Goal: Transaction & Acquisition: Subscribe to service/newsletter

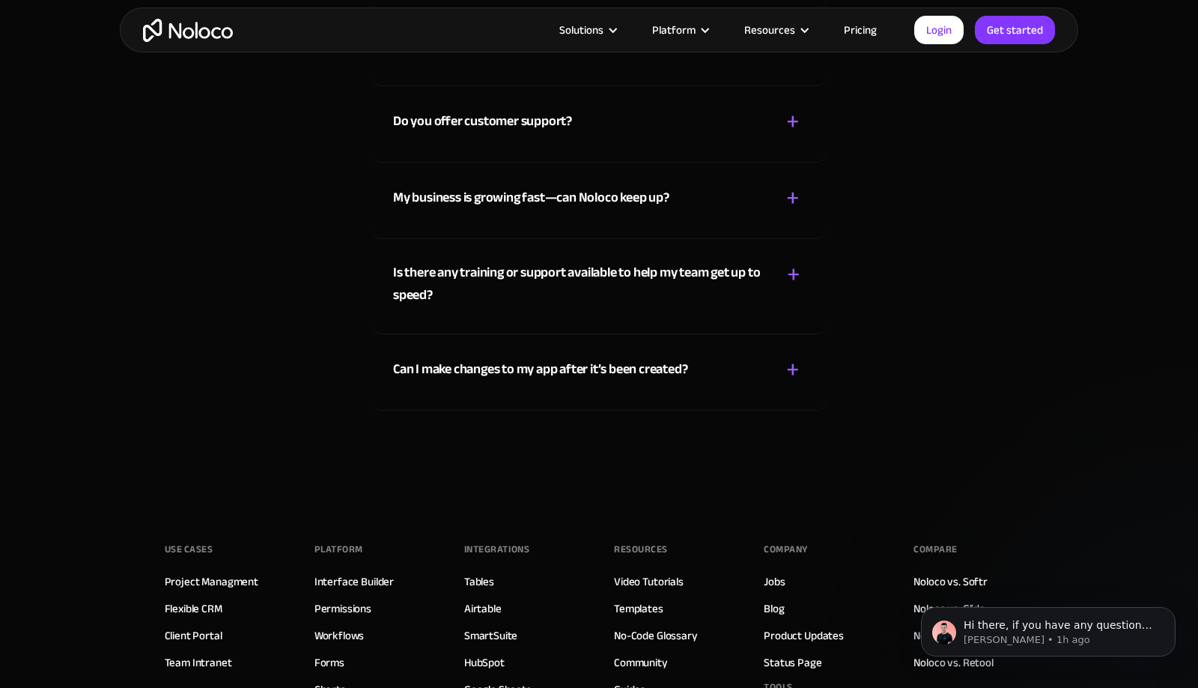
scroll to position [8519, 0]
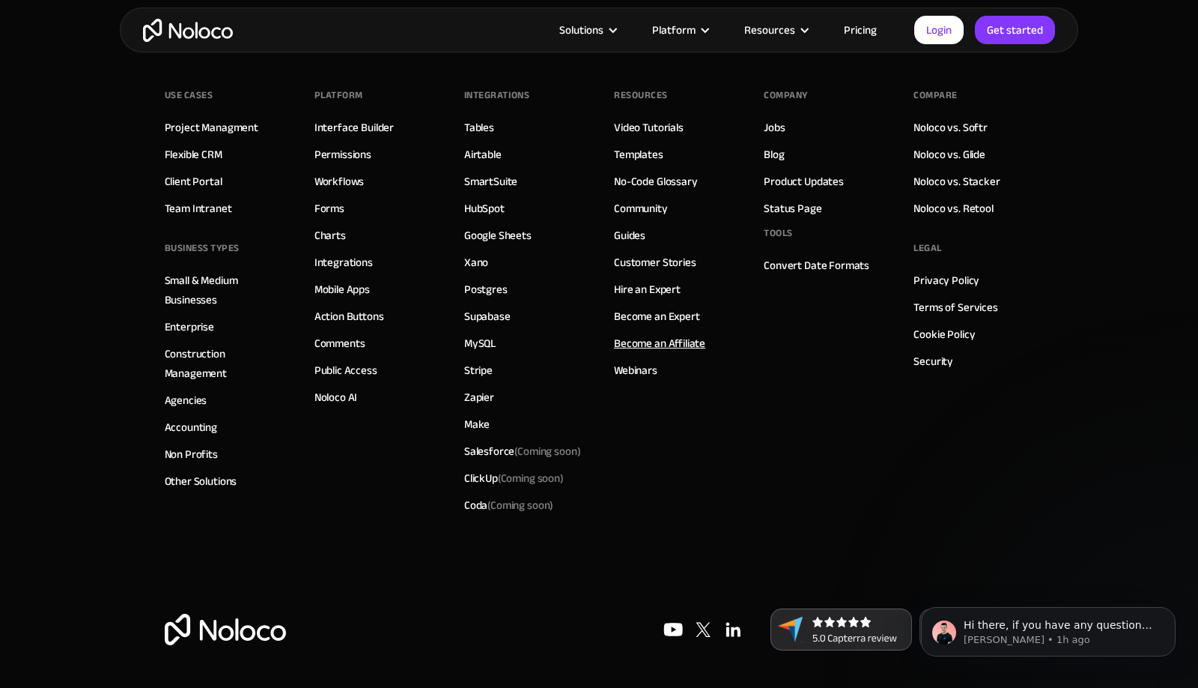
click at [662, 340] on link "Become an Affiliate" at bounding box center [659, 342] width 91 height 19
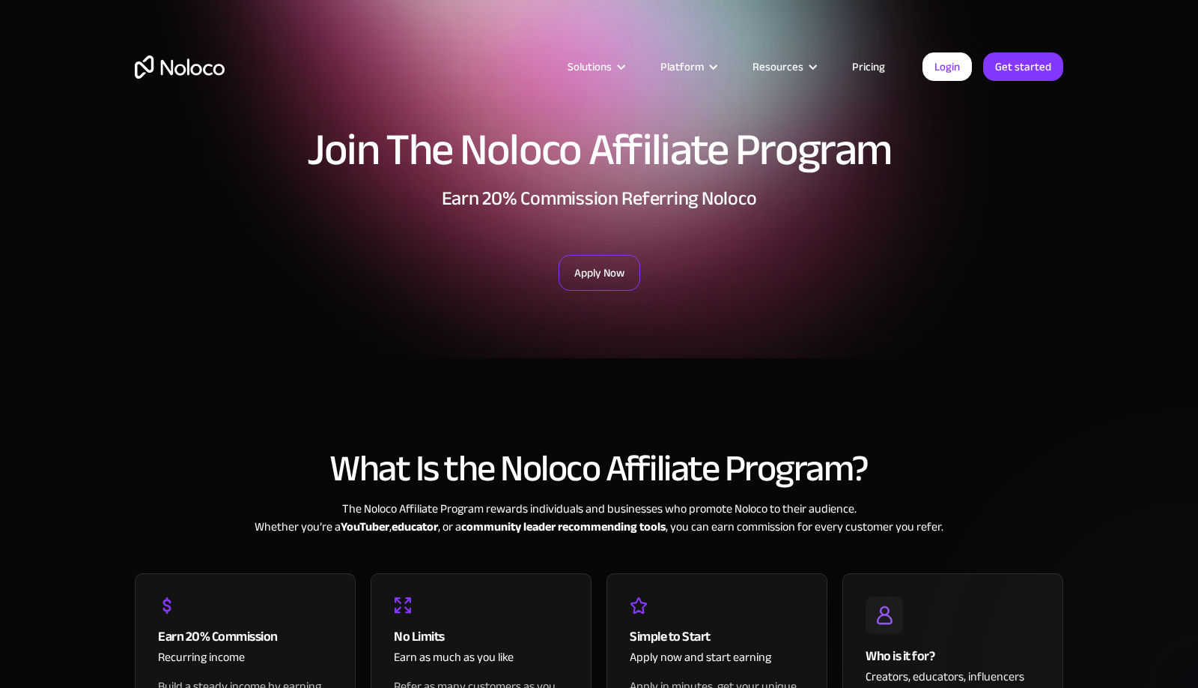
click at [610, 258] on link "Apply Now" at bounding box center [600, 273] width 82 height 36
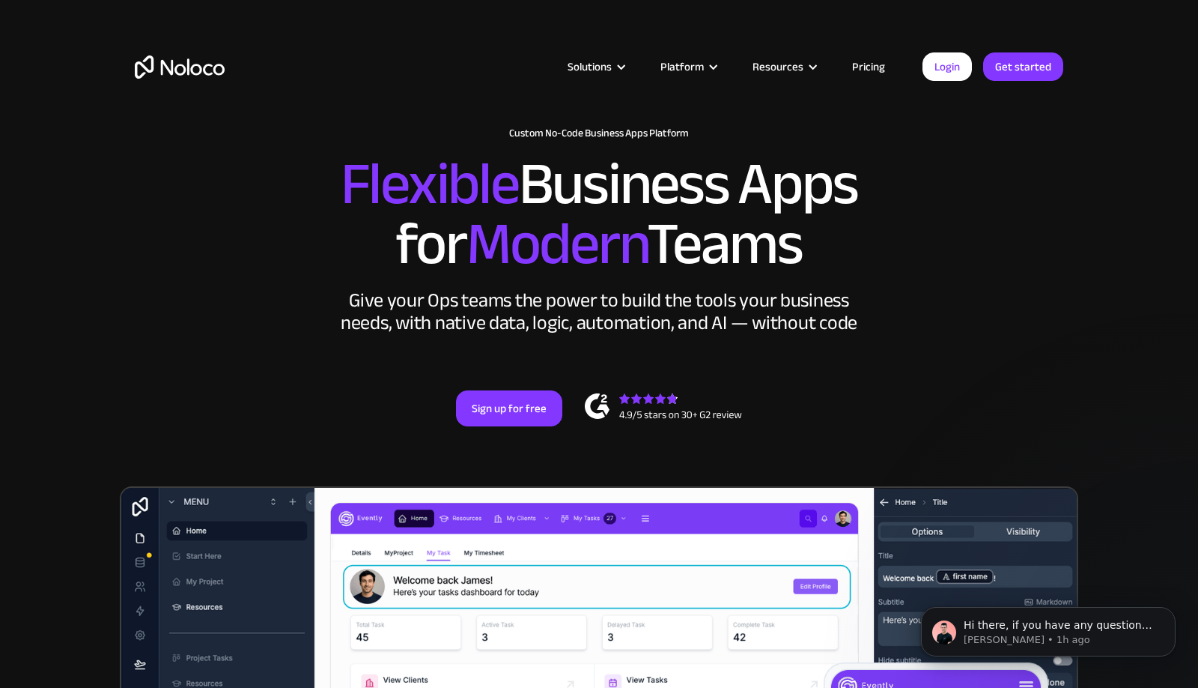
click at [880, 53] on div "Solutions Use Cases Business Types Project Management Keep track of customers, …" at bounding box center [599, 81] width 959 height 88
click at [876, 64] on link "Pricing" at bounding box center [869, 66] width 70 height 19
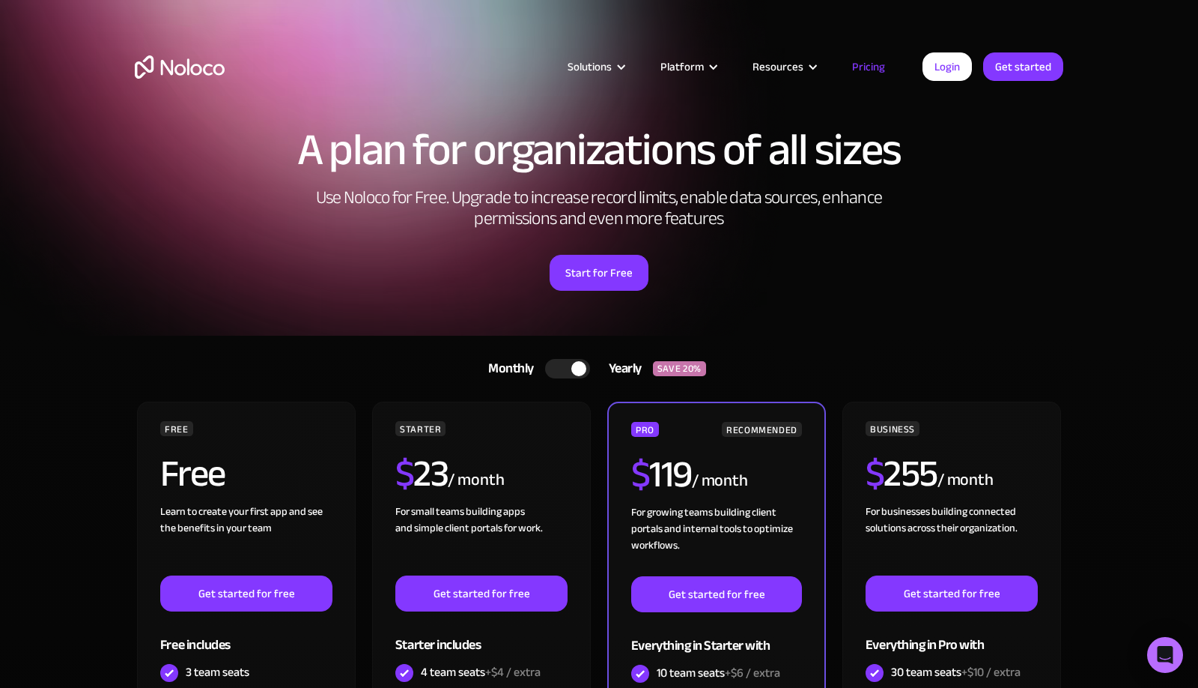
click at [562, 374] on div at bounding box center [567, 368] width 45 height 19
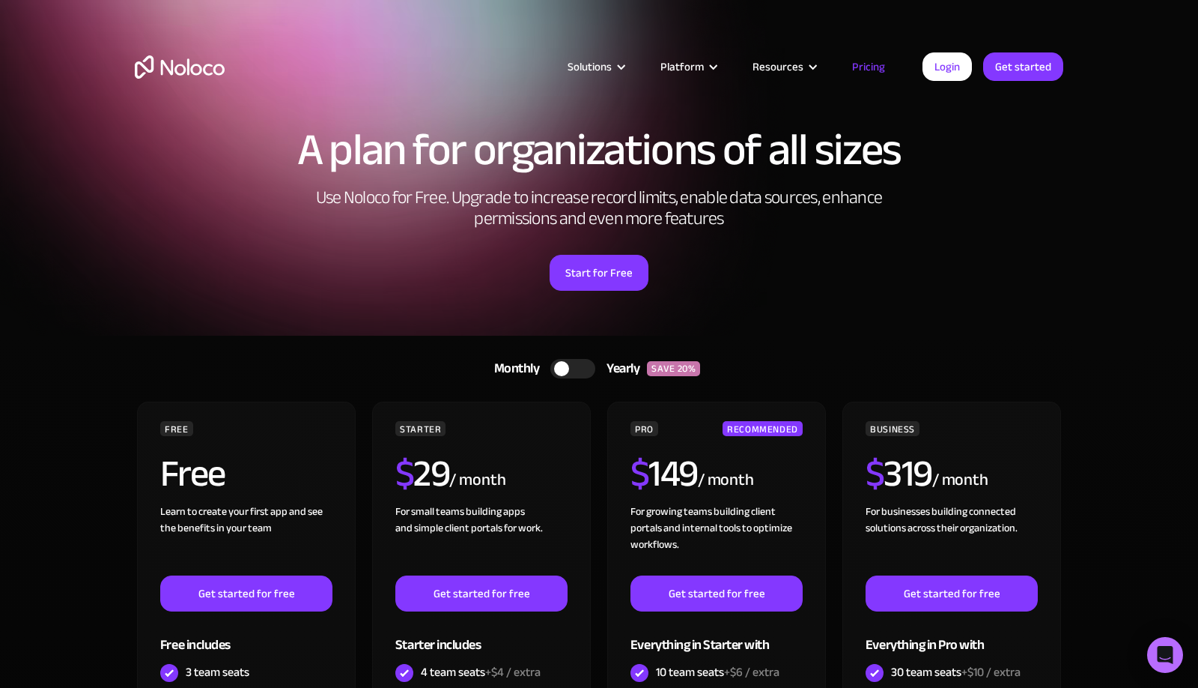
click at [575, 372] on div at bounding box center [572, 368] width 45 height 19
